Goal: Browse casually

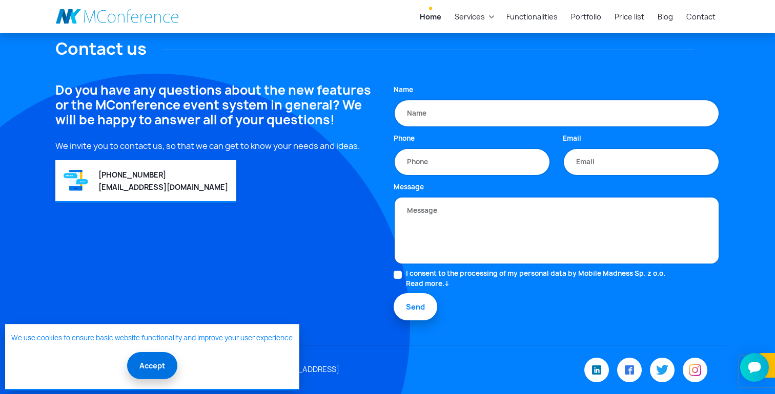
click at [146, 367] on button "Accept" at bounding box center [152, 365] width 50 height 27
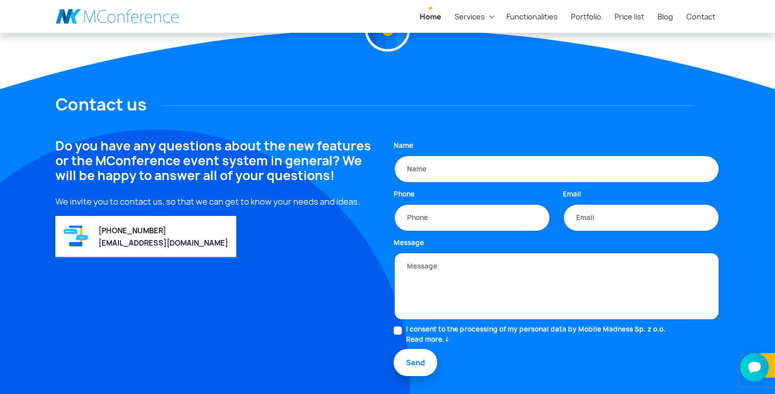
scroll to position [2767, 0]
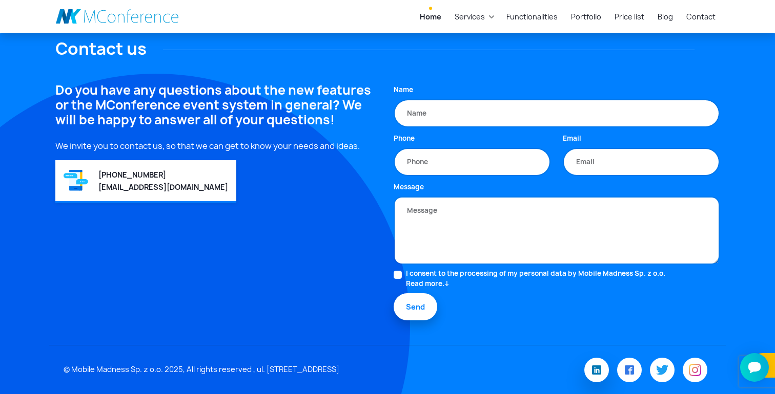
click at [600, 372] on img at bounding box center [596, 370] width 9 height 9
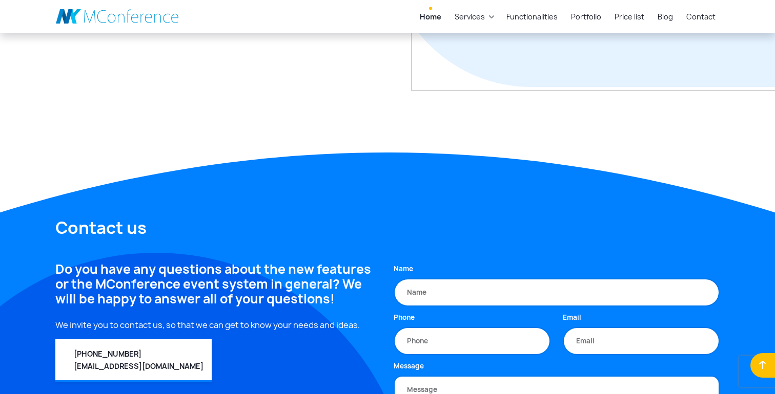
scroll to position [2748, 0]
